Goal: Task Accomplishment & Management: Manage account settings

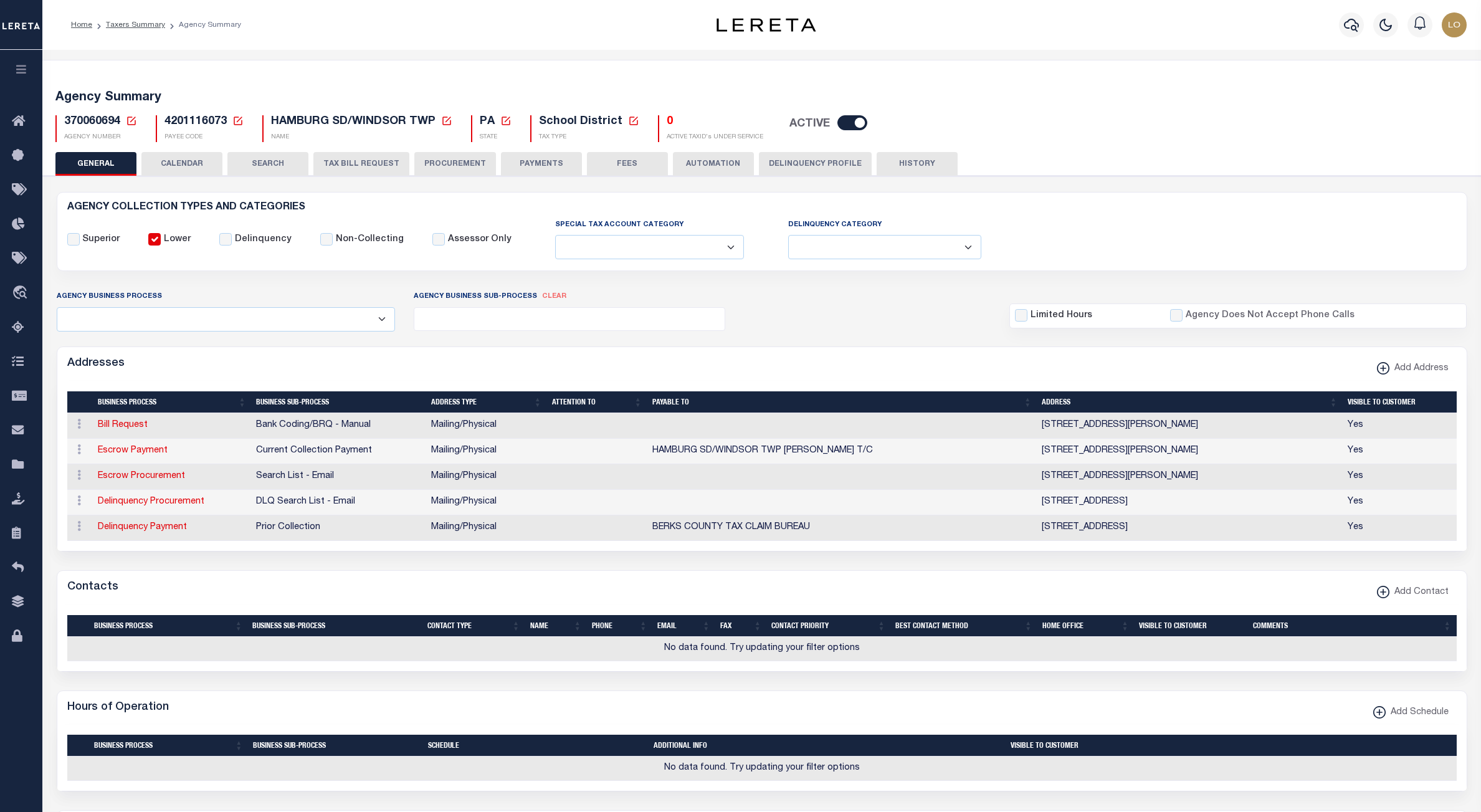
select select
click at [153, 24] on link "Taxers Summary" at bounding box center [135, 25] width 60 height 8
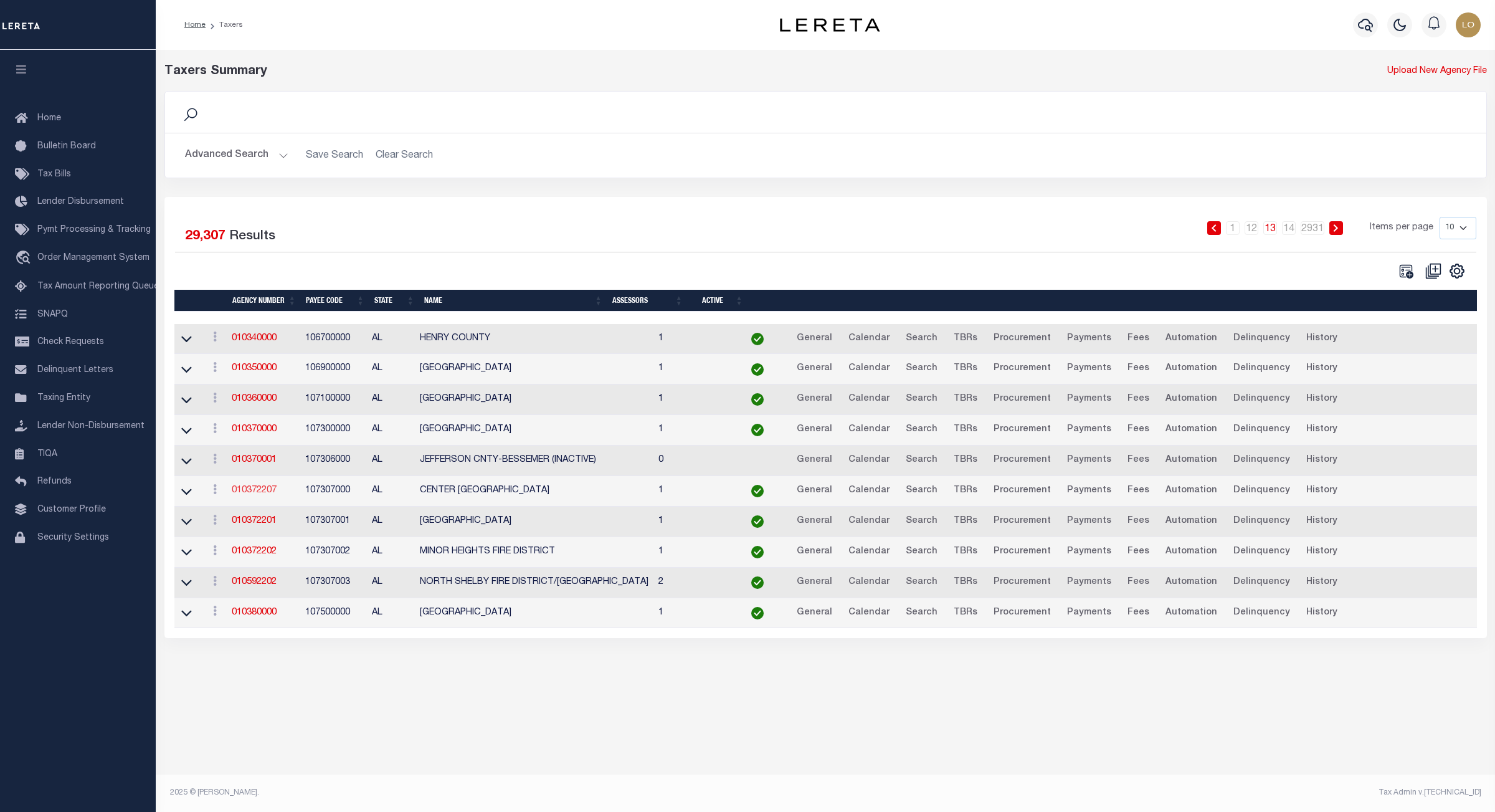
click at [262, 494] on link "010372207" at bounding box center [254, 490] width 45 height 9
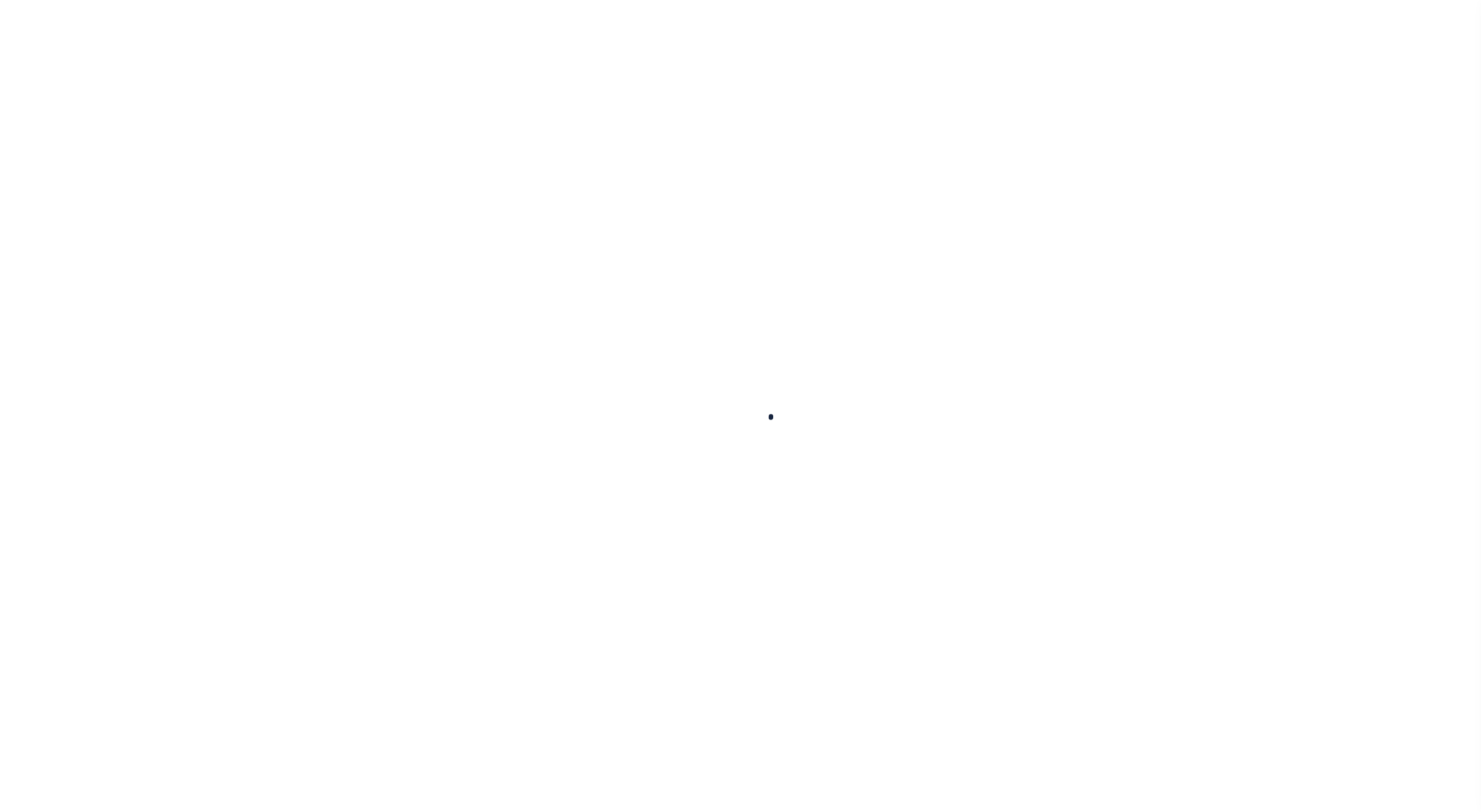
select select
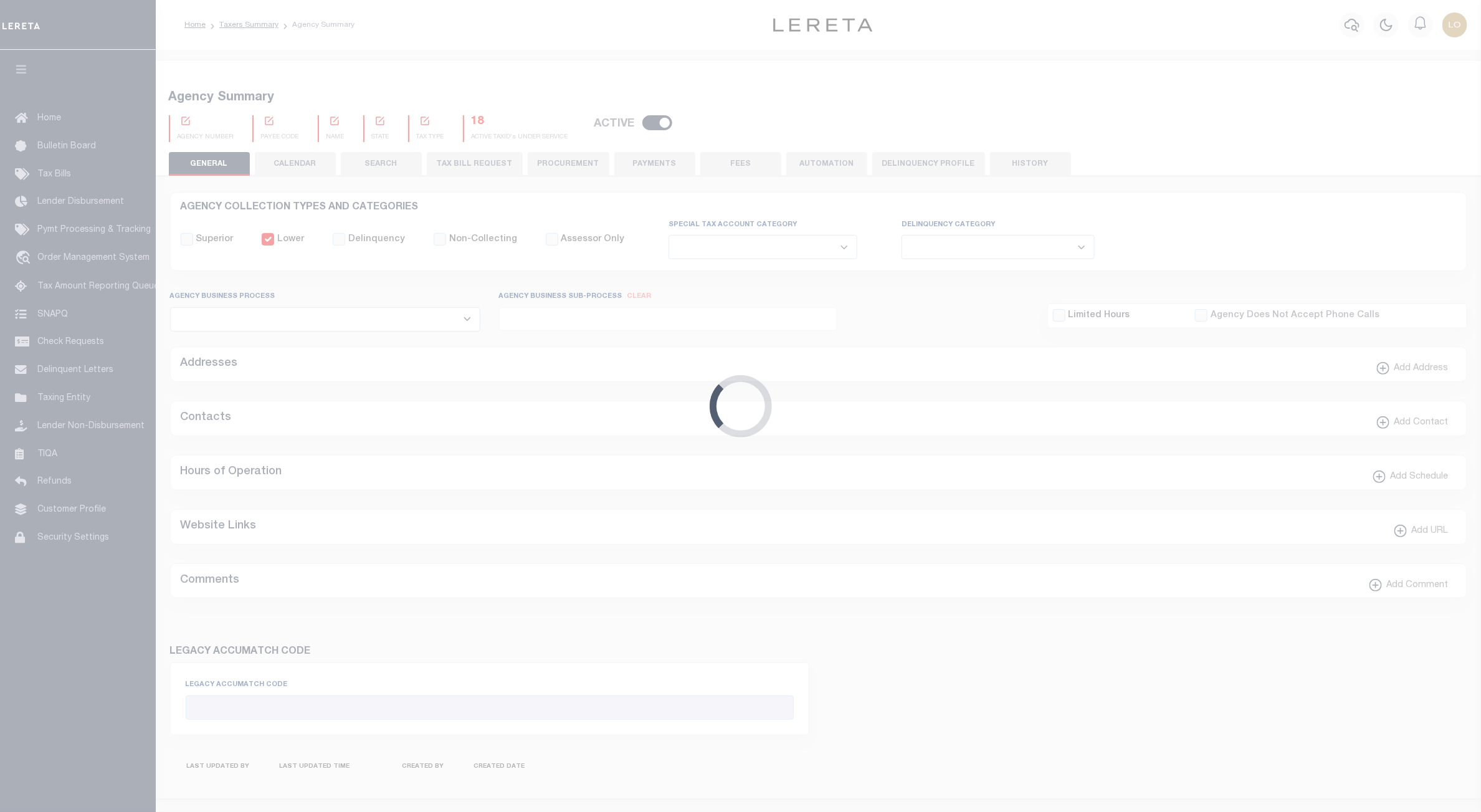
checkbox input "false"
select select "1"
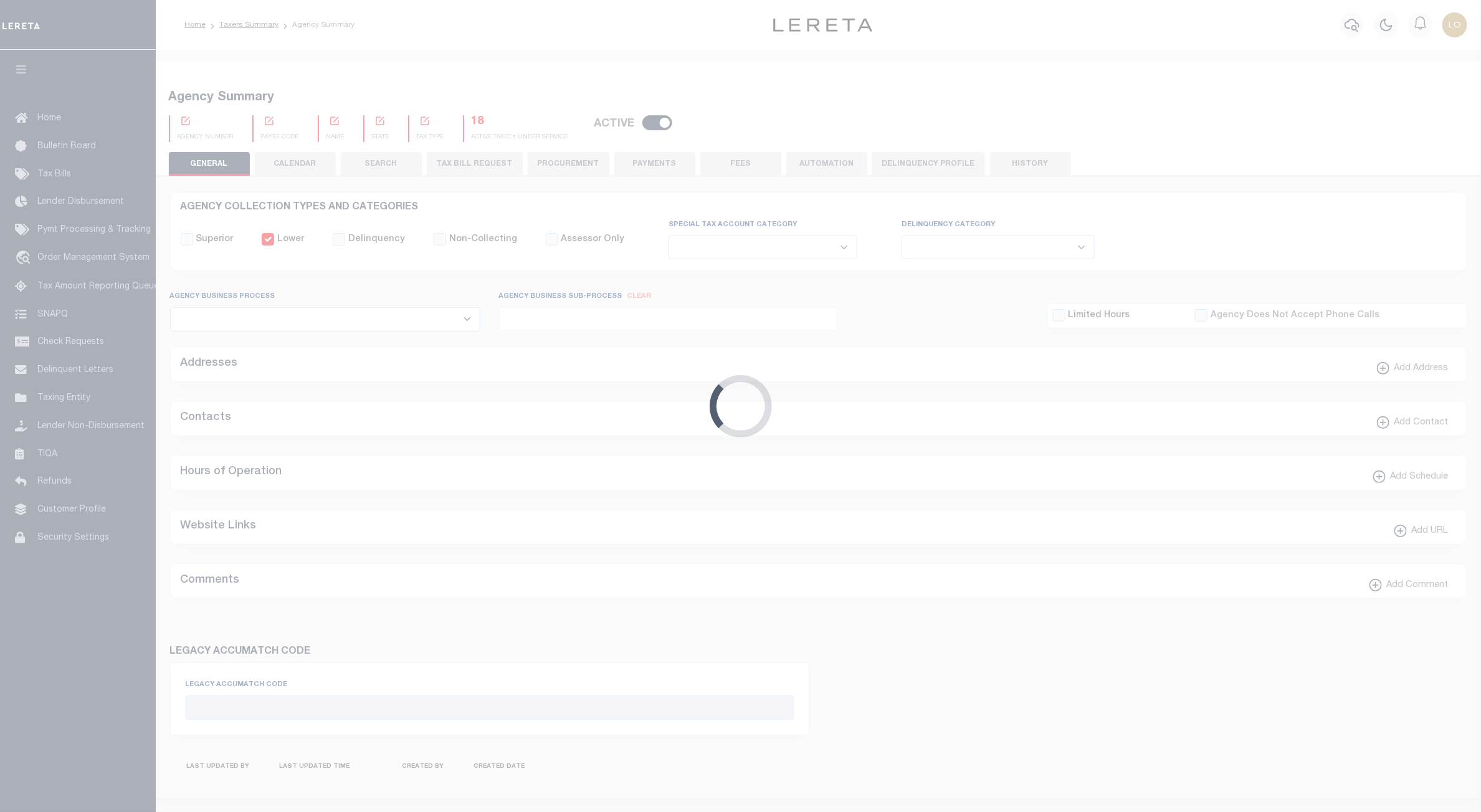
checkbox input "false"
type input "107307000"
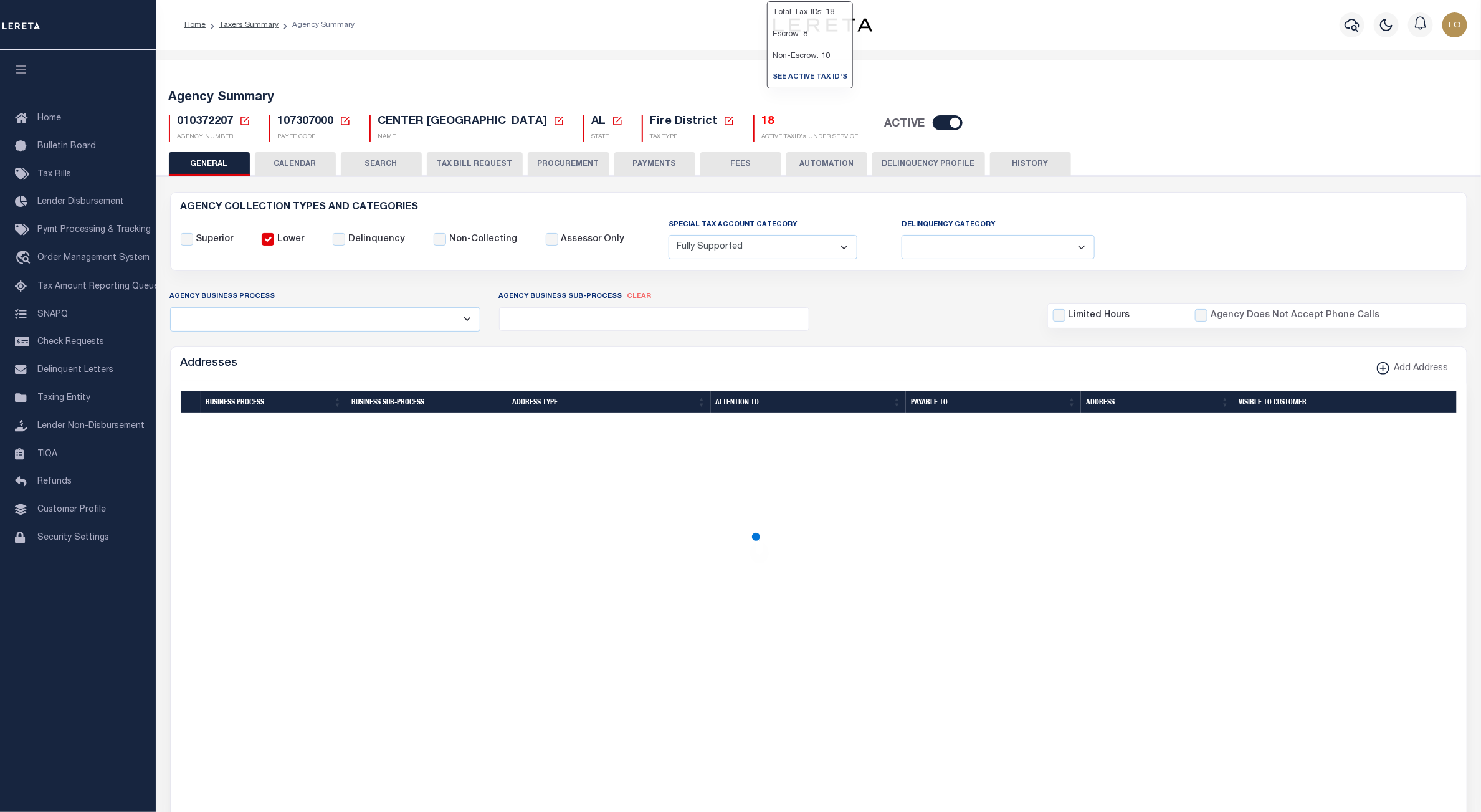
click at [768, 122] on h5 "18" at bounding box center [810, 122] width 97 height 14
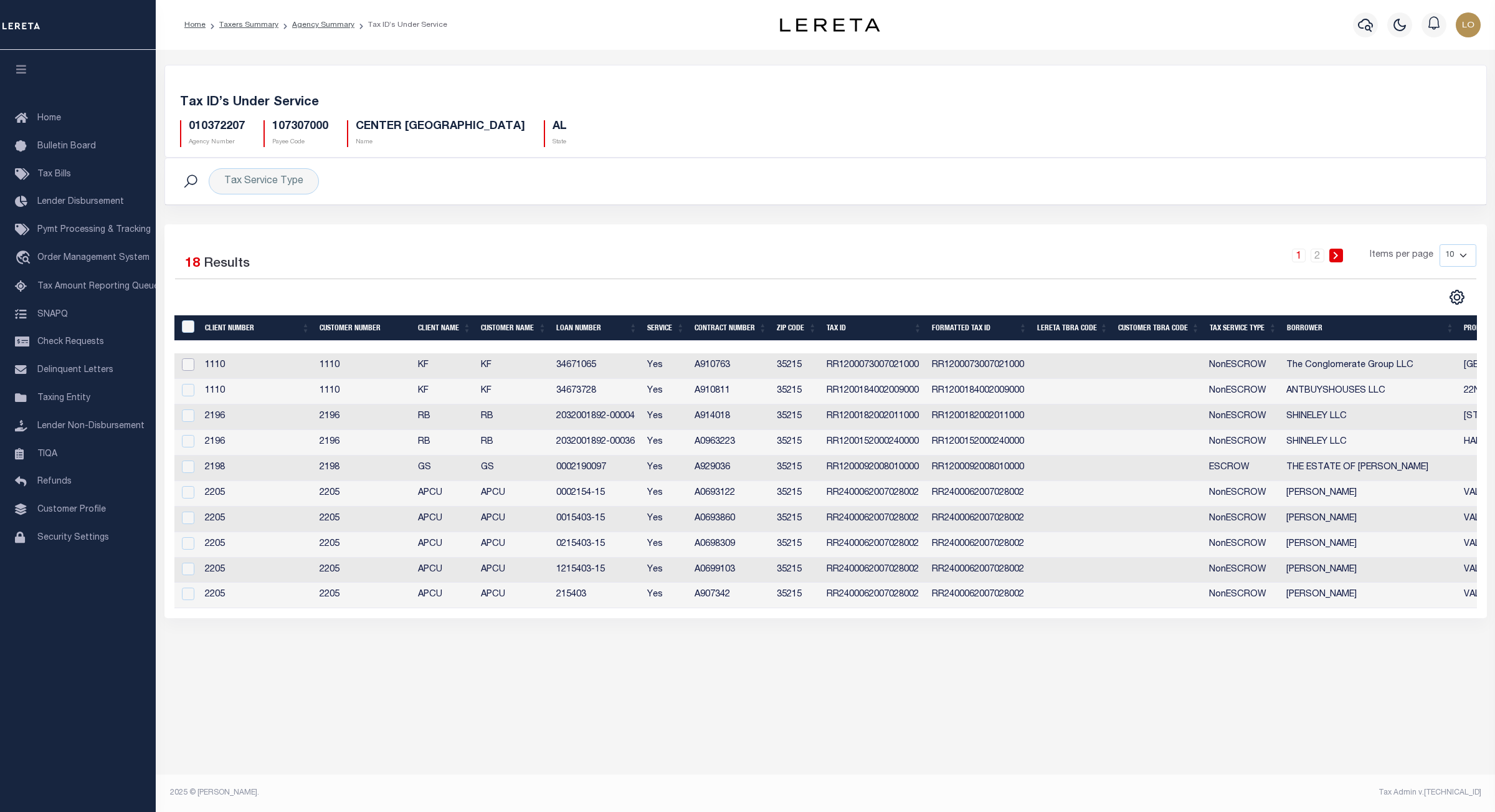
click at [192, 365] on input "checkbox" at bounding box center [188, 364] width 13 height 13
checkbox input "true"
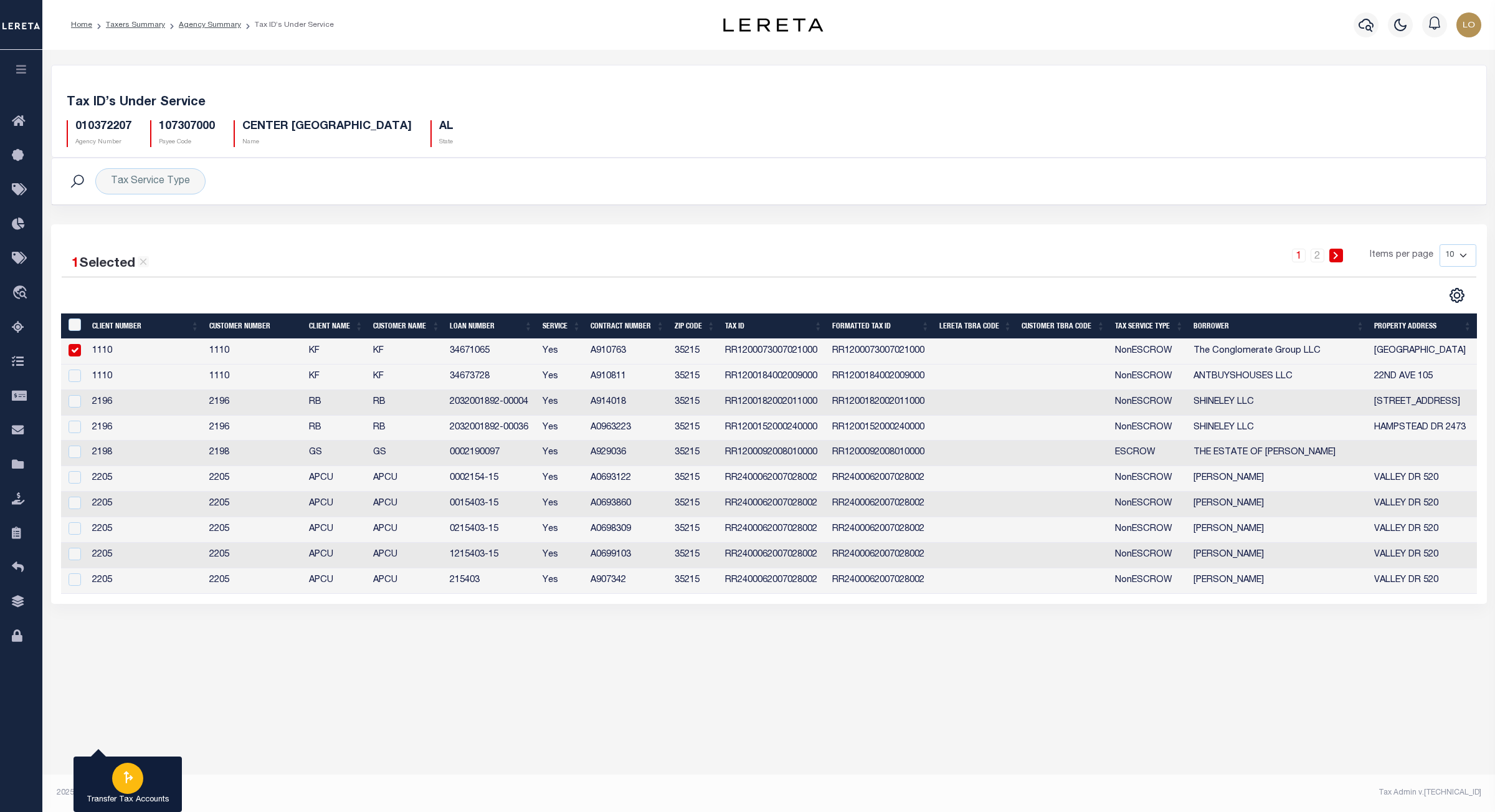
click at [140, 782] on div "button" at bounding box center [128, 778] width 31 height 31
type input "010372207"
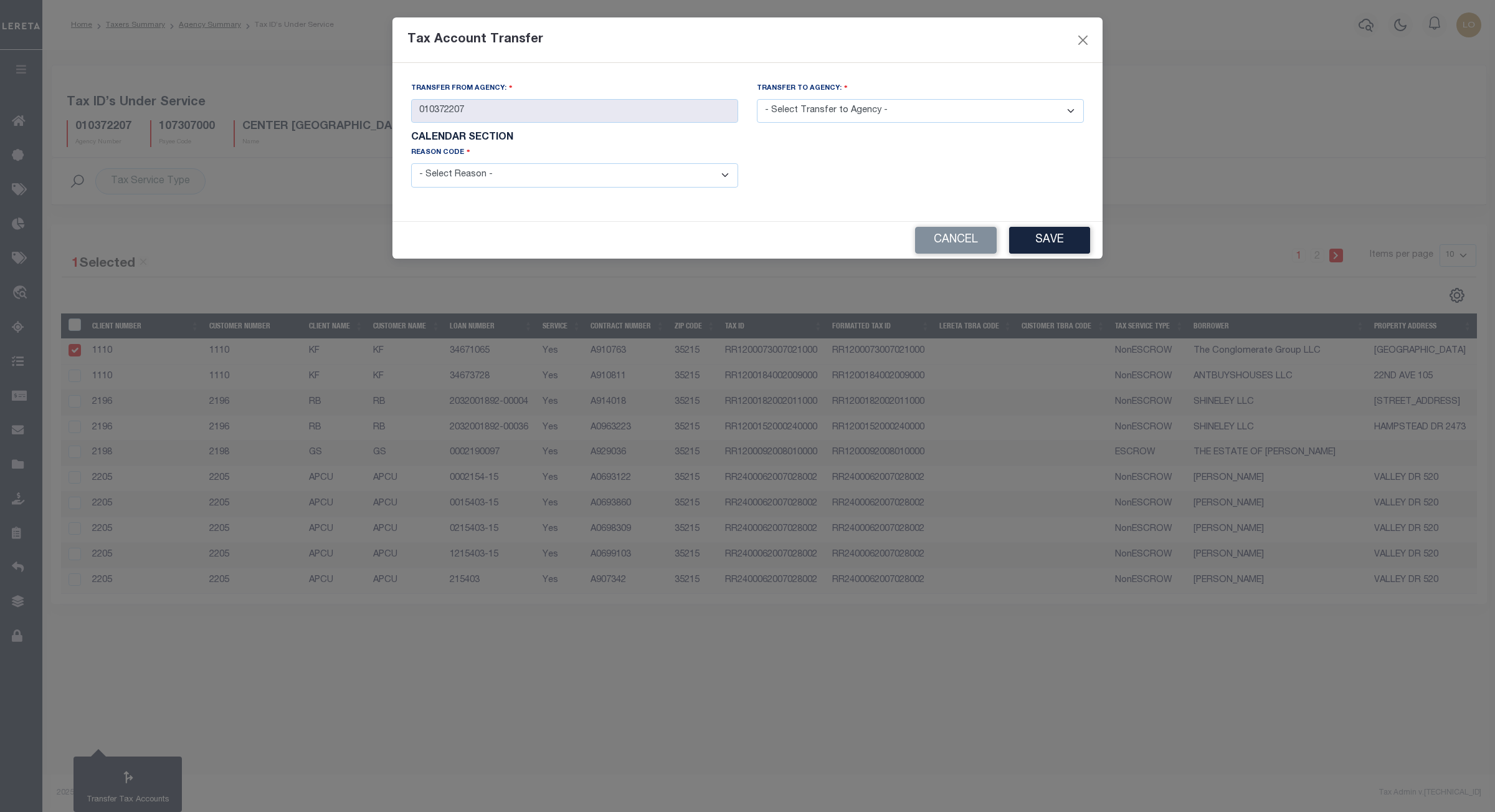
click at [841, 109] on select "- Select Transfer to Agency - 010370000 010372201 010372202 010372203 010372204…" at bounding box center [920, 110] width 327 height 24
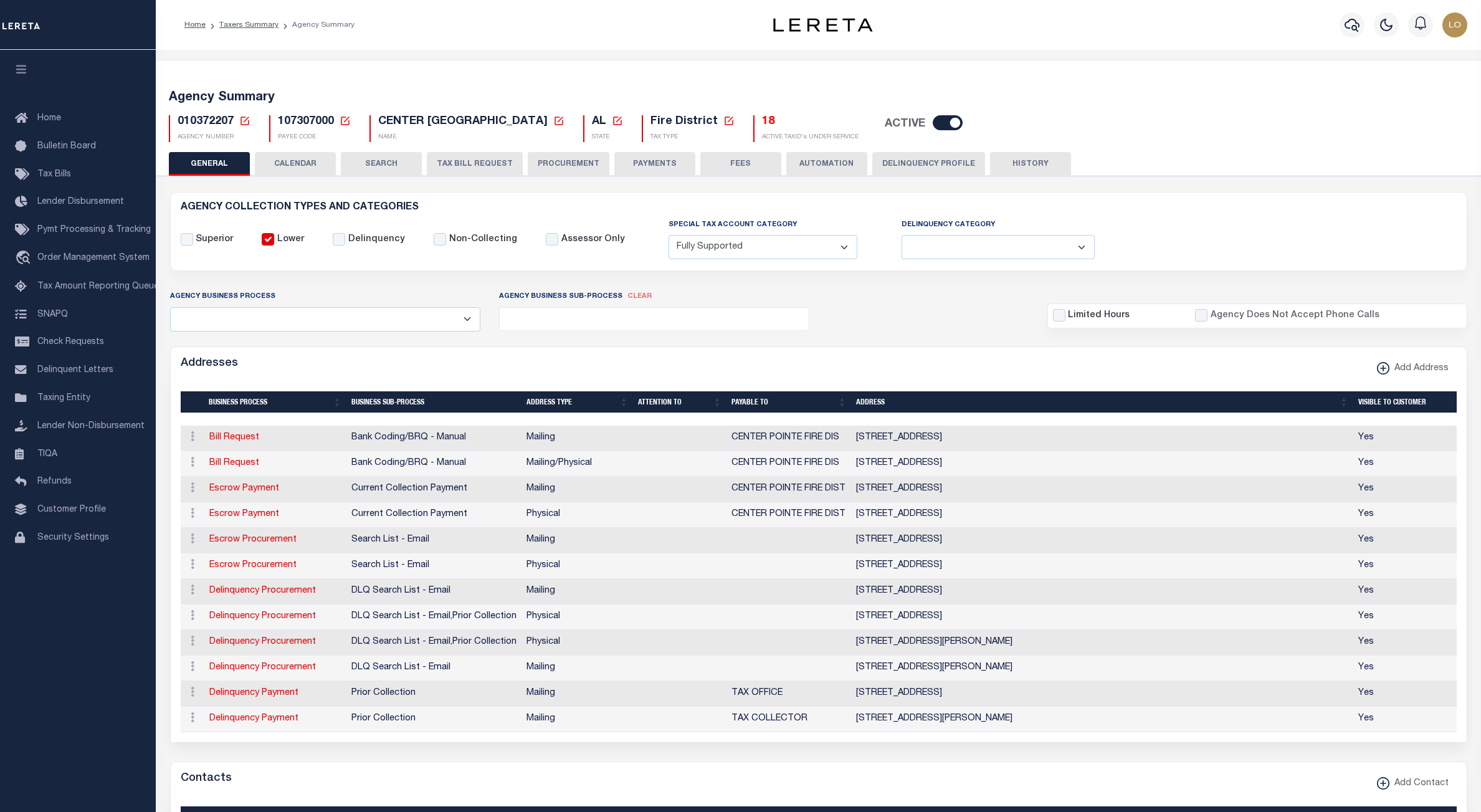
select select "1"
select select
click at [300, 116] on span "107307000" at bounding box center [305, 121] width 56 height 11
click at [770, 120] on h5 "18" at bounding box center [810, 122] width 97 height 14
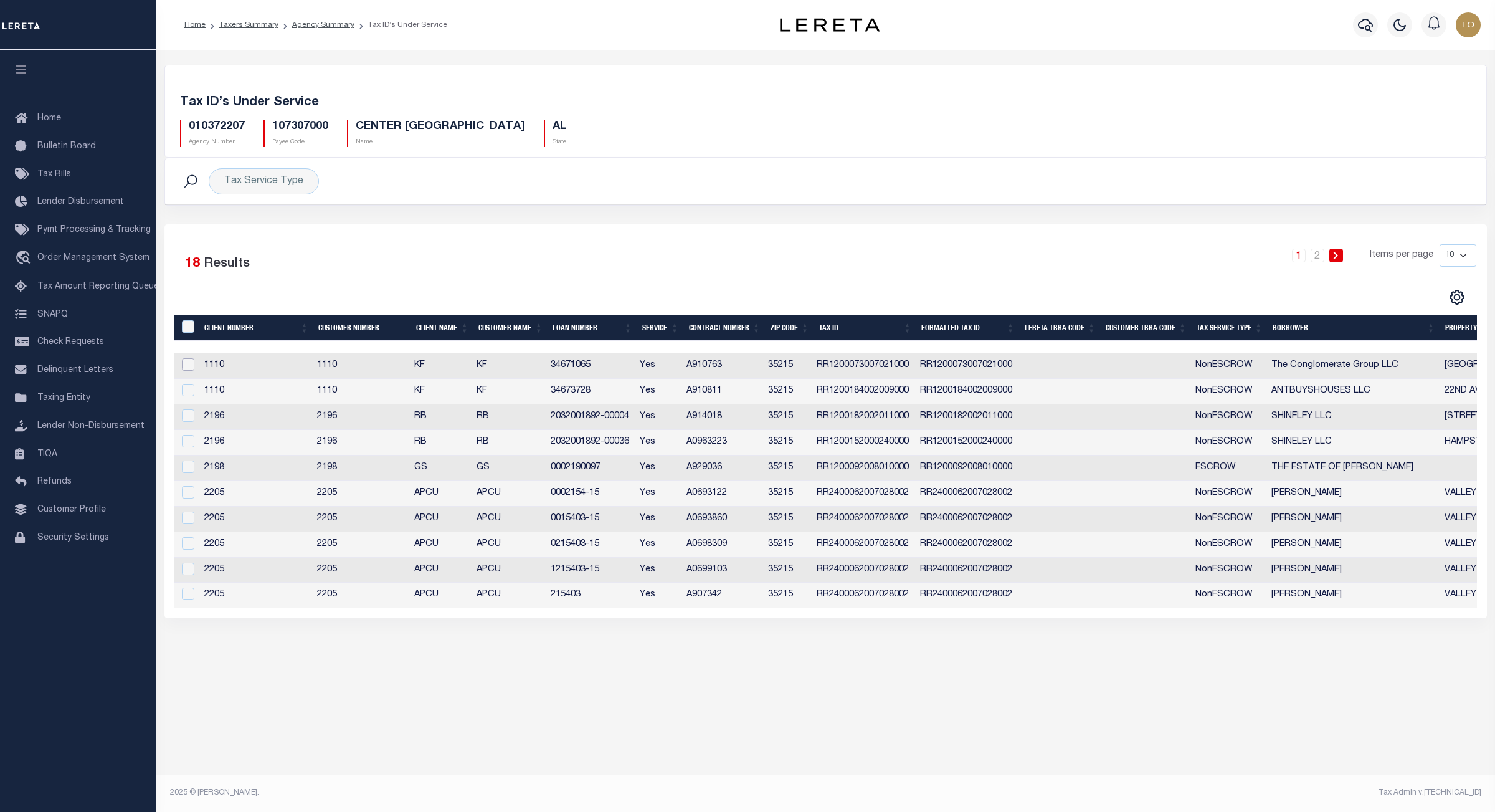
click at [193, 365] on input "checkbox" at bounding box center [188, 364] width 13 height 13
checkbox input "true"
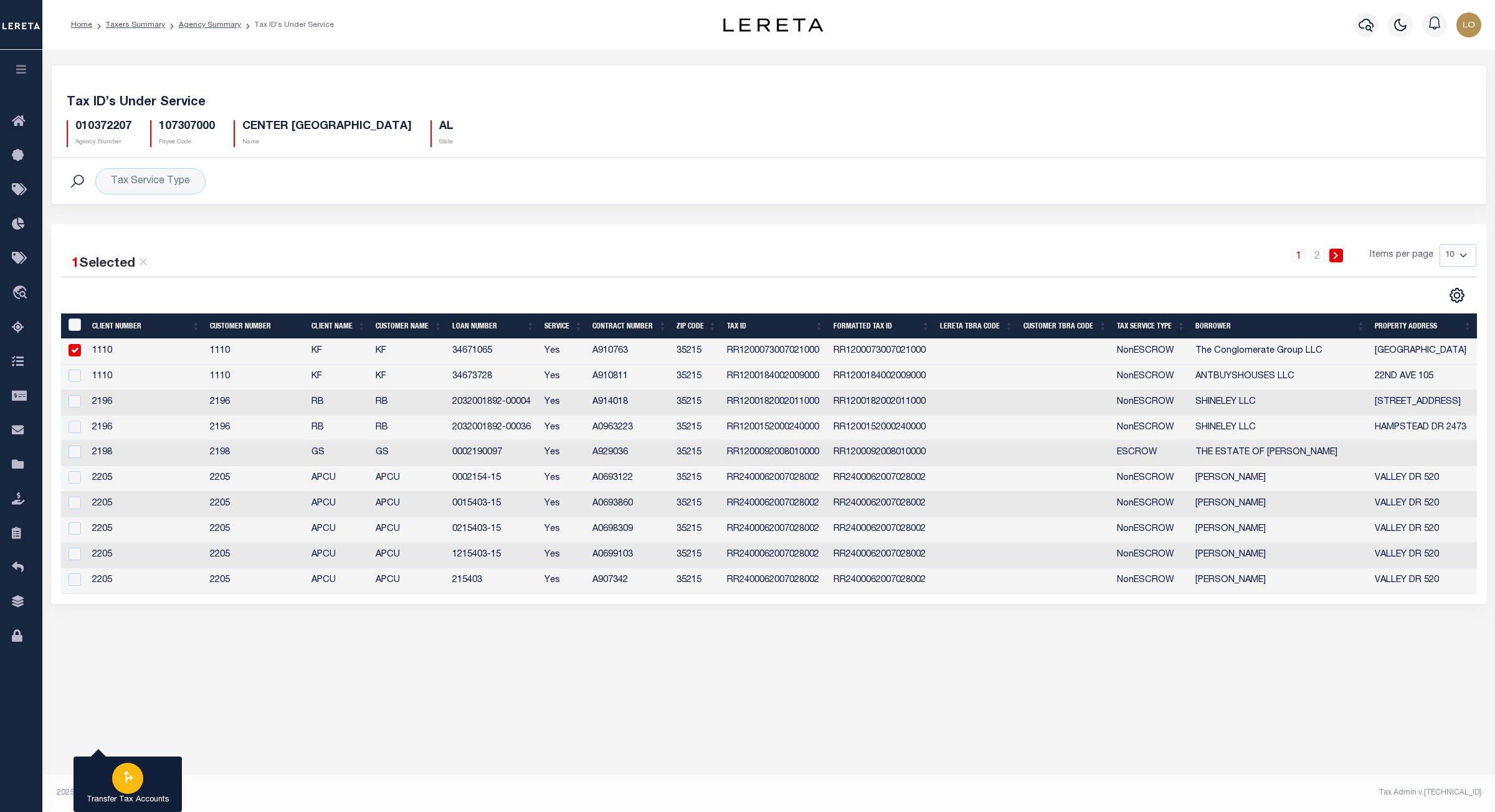
click at [133, 786] on div "button" at bounding box center [128, 778] width 31 height 31
type input "010372207"
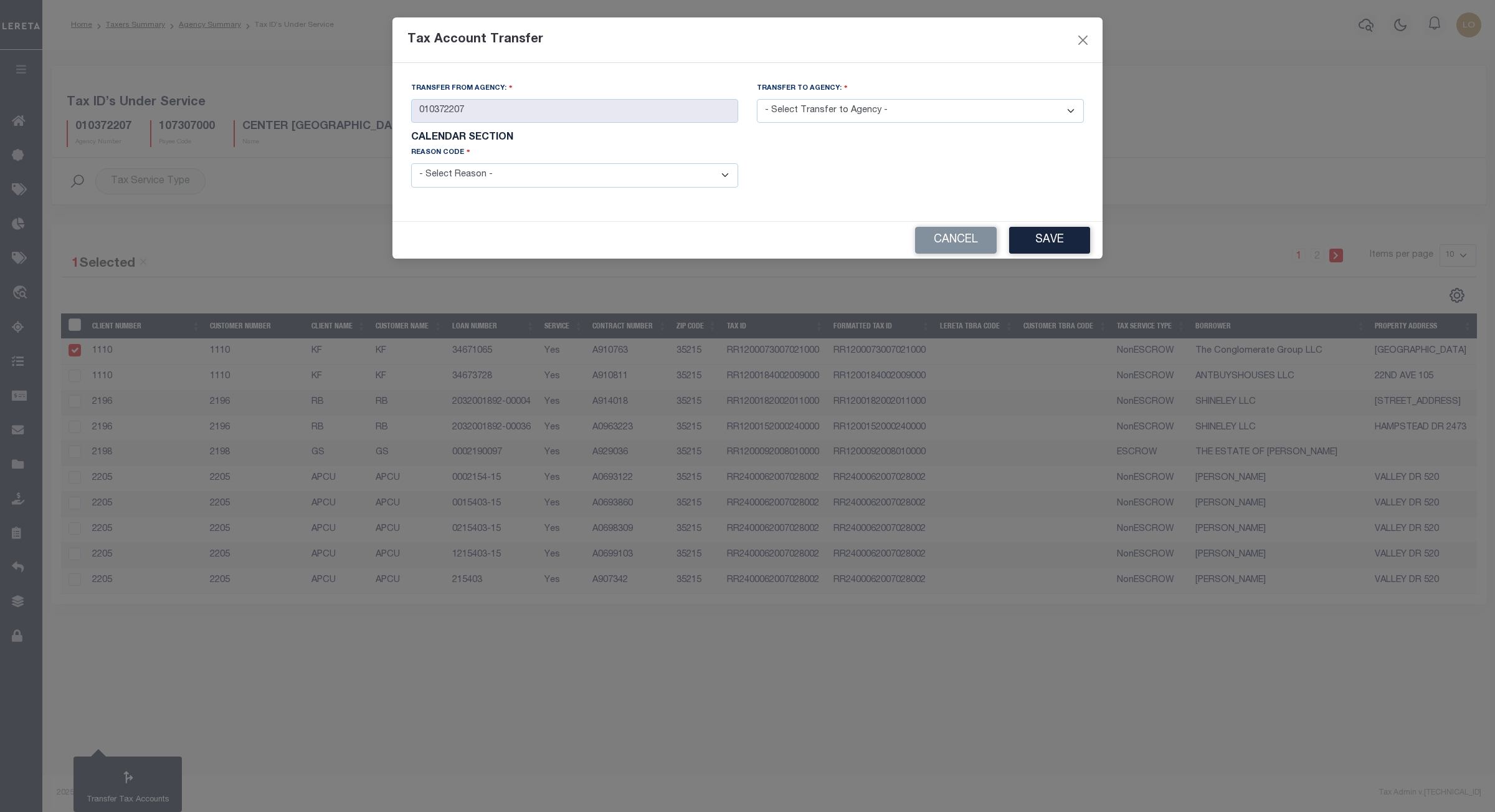
click at [798, 114] on select "- Select Transfer to Agency - 010370000 010372201 010372202 010372203 010372204…" at bounding box center [920, 110] width 327 height 24
select select "010370000"
click at [757, 100] on select "- Select Transfer to Agency - 010370000 010372201 010372202 010372203 010372204…" at bounding box center [920, 110] width 327 height 24
